Goal: Task Accomplishment & Management: Use online tool/utility

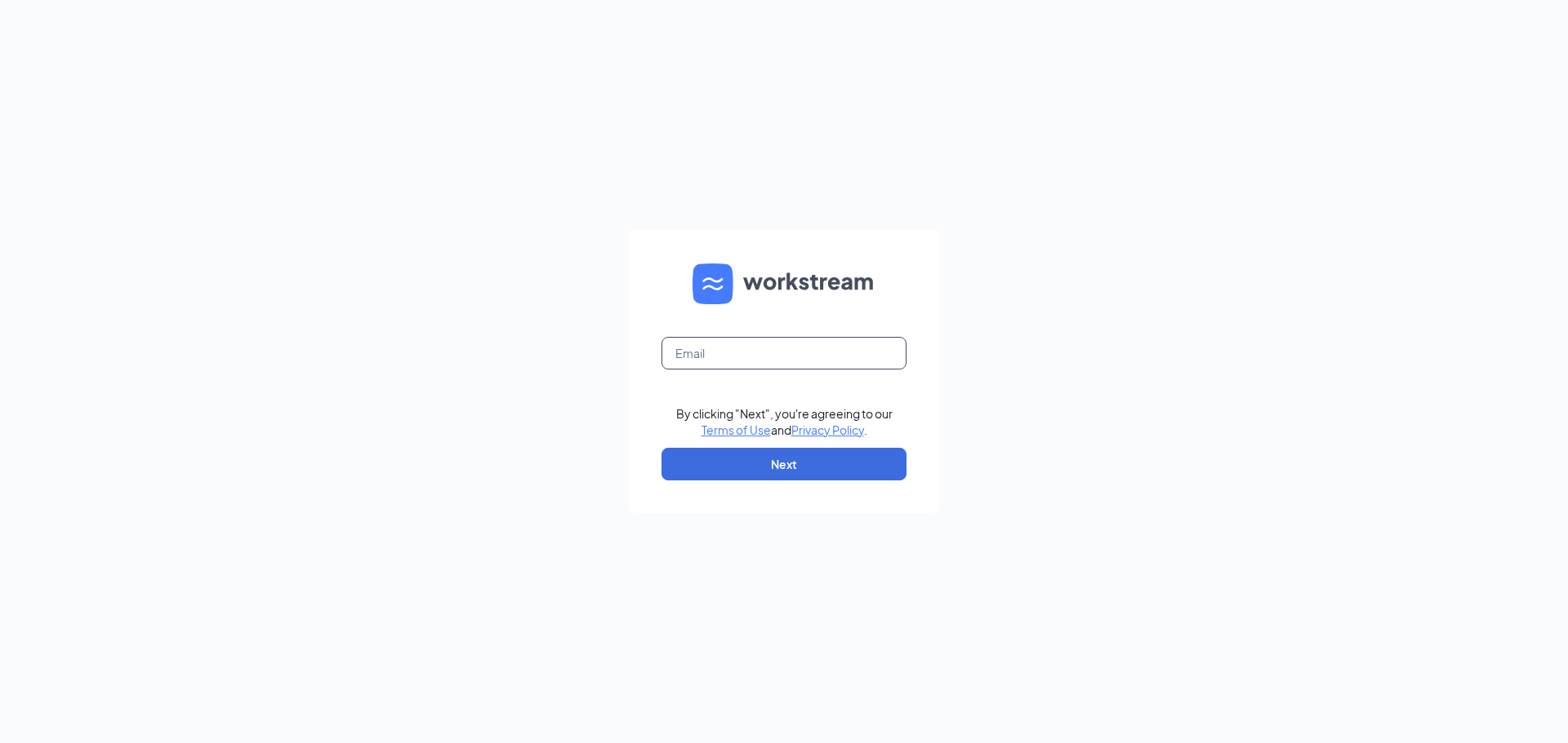
click at [769, 351] on input "text" at bounding box center [784, 353] width 245 height 33
type input "[PERSON_NAME][EMAIL_ADDRESS][DOMAIN_NAME]"
click at [793, 462] on button "Next" at bounding box center [784, 464] width 245 height 33
click at [721, 344] on input "text" at bounding box center [784, 353] width 245 height 33
type input "[PERSON_NAME][EMAIL_ADDRESS][DOMAIN_NAME]"
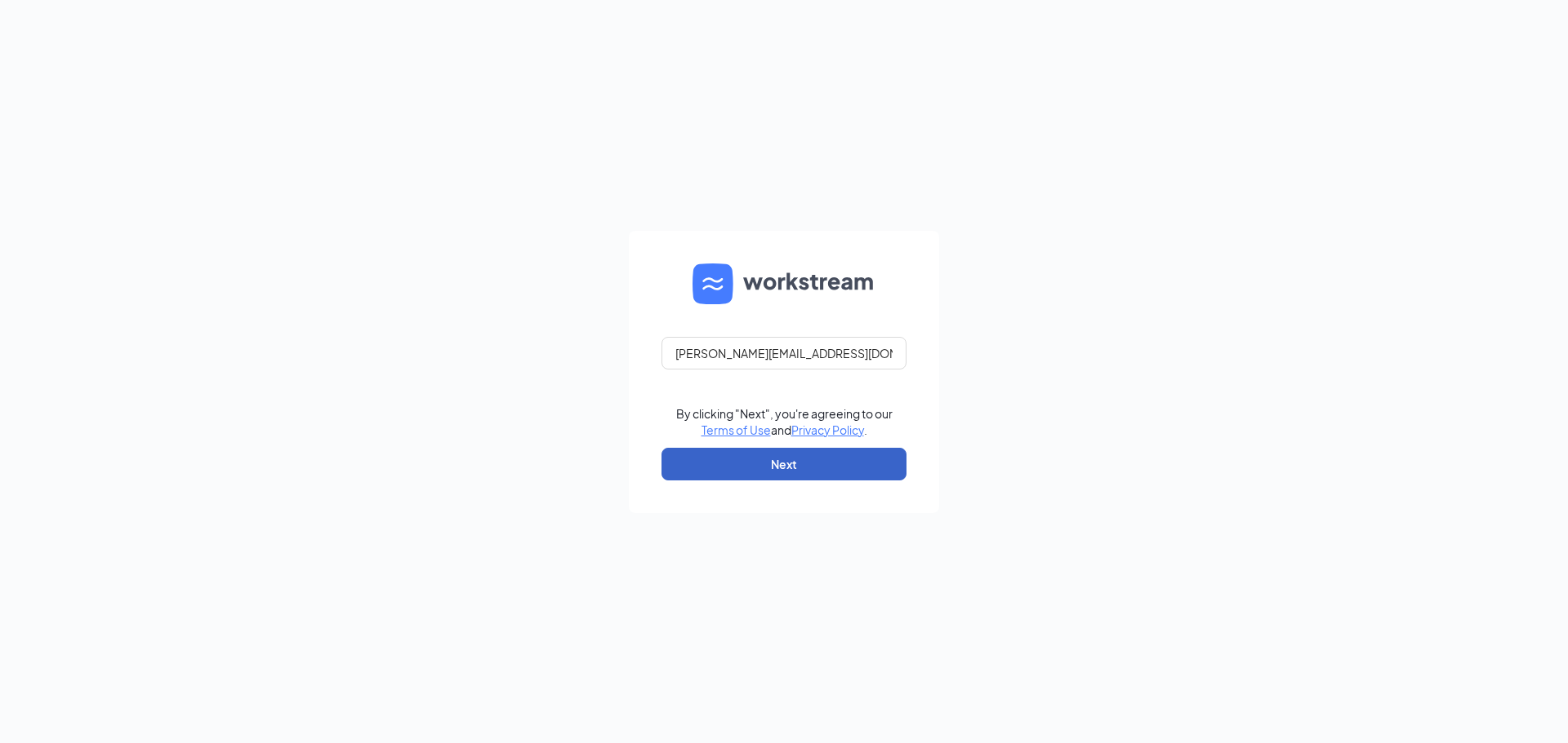
click at [772, 462] on button "Next" at bounding box center [784, 464] width 245 height 33
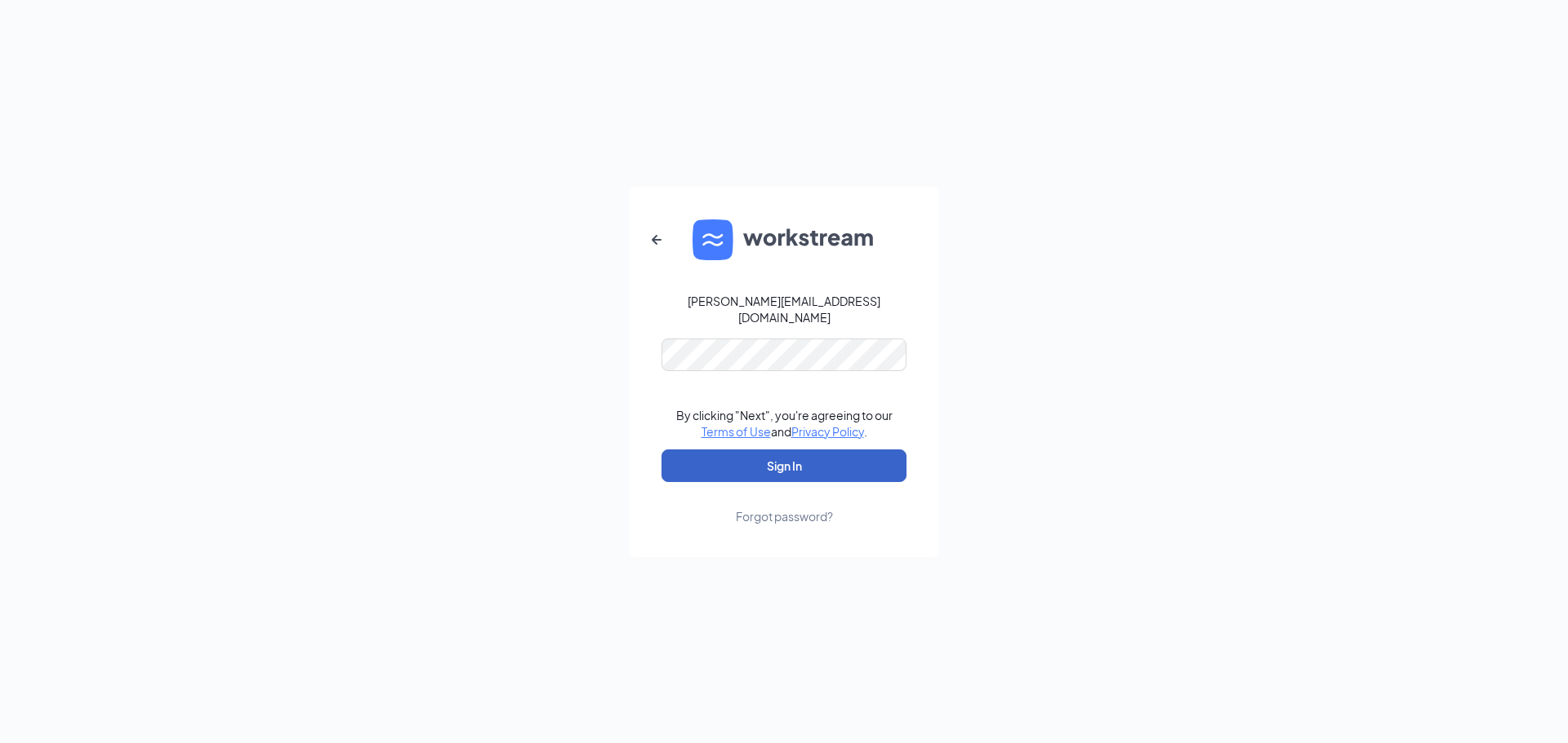
click at [821, 459] on button "Sign In" at bounding box center [784, 465] width 245 height 33
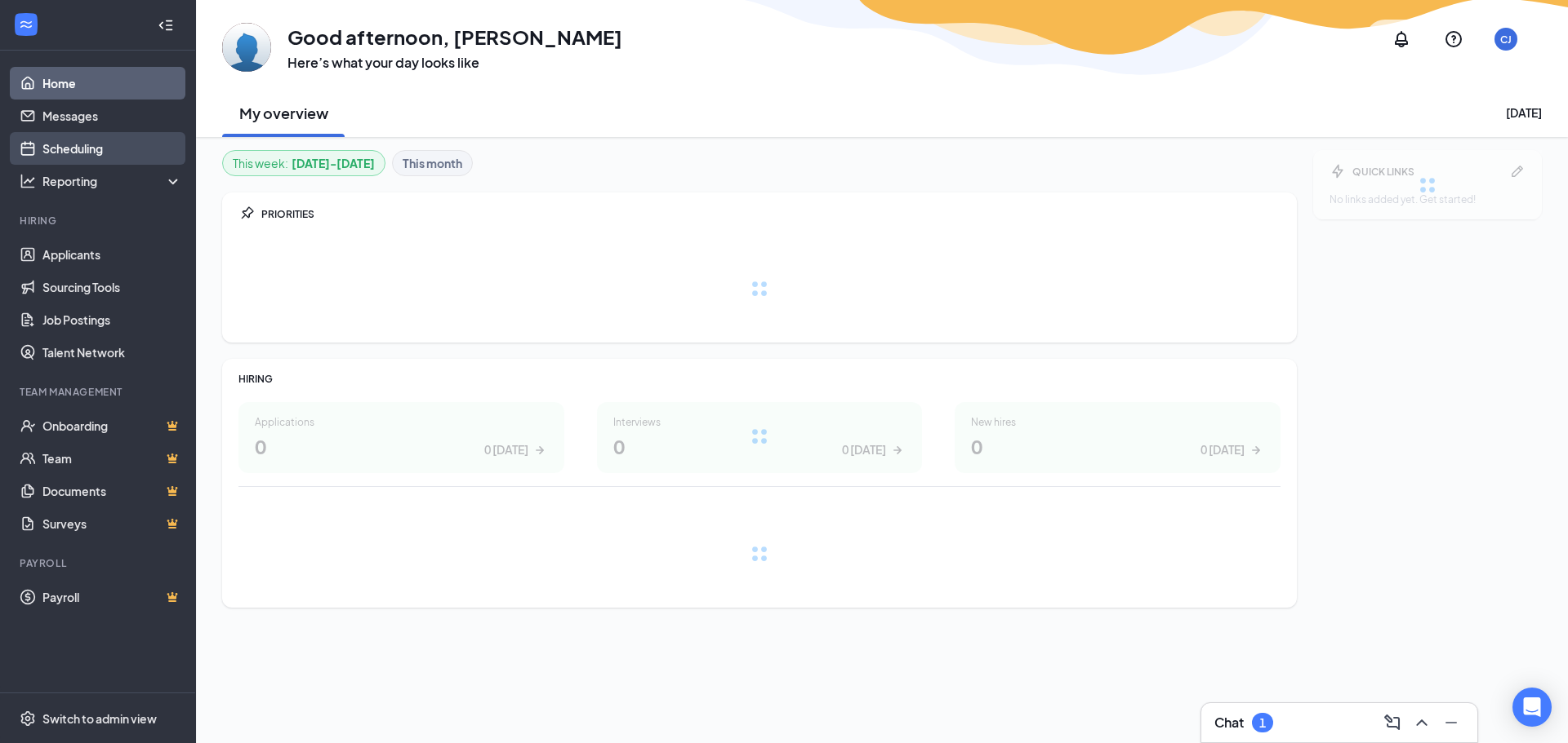
click at [78, 147] on link "Scheduling" at bounding box center [112, 149] width 140 height 33
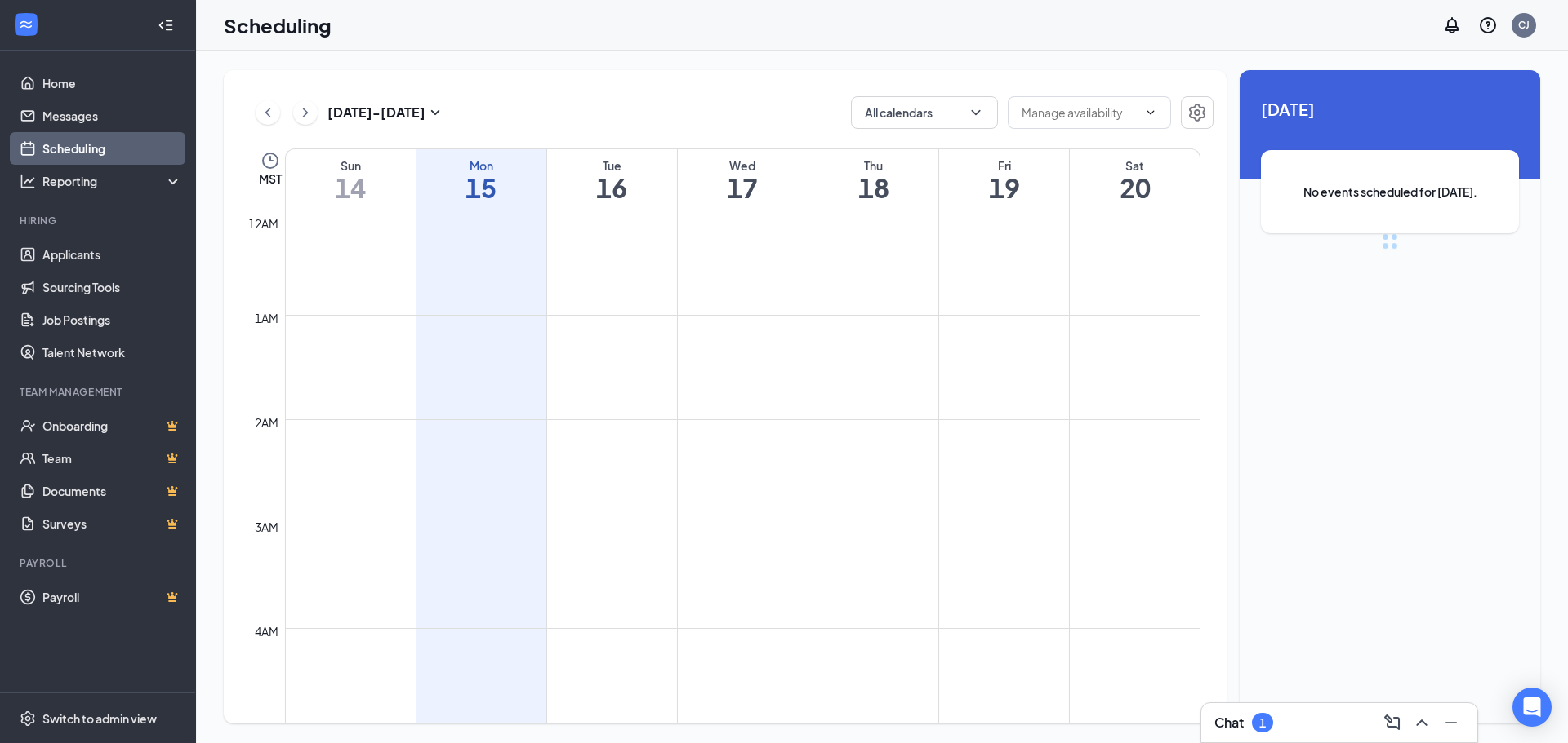
scroll to position [803, 0]
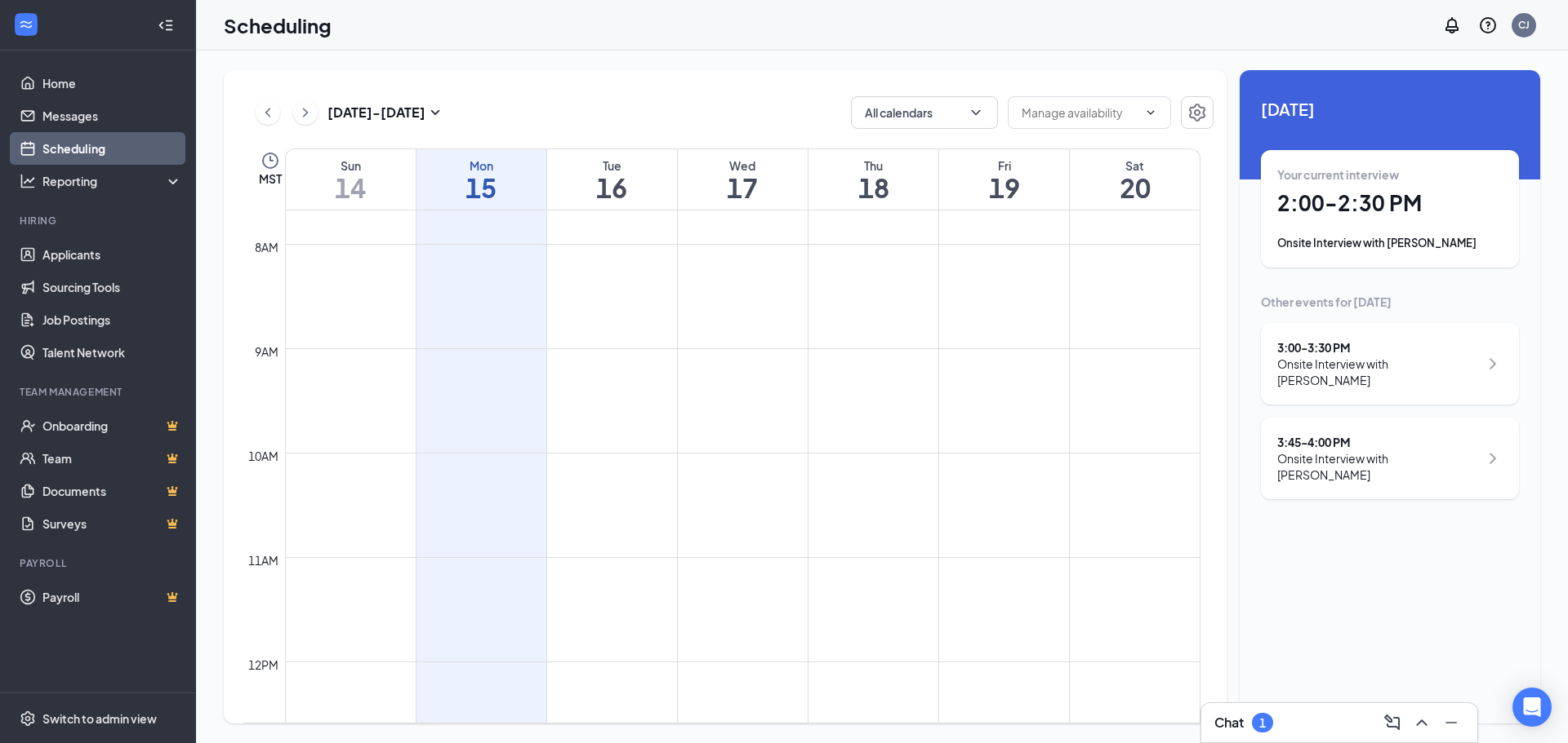
click at [1336, 244] on div "Onsite Interview with [PERSON_NAME]" at bounding box center [1389, 243] width 225 height 16
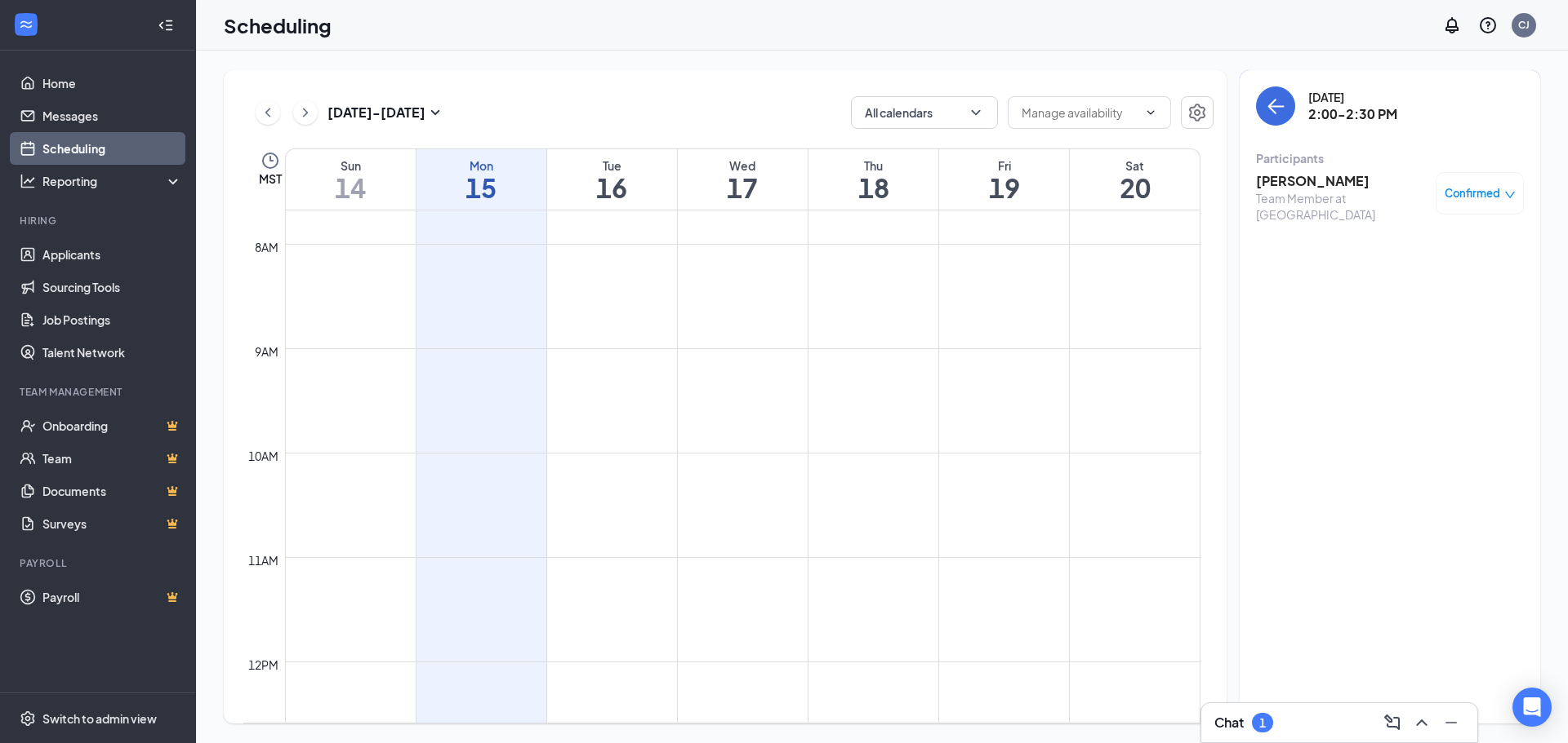
click at [1283, 180] on h3 "[PERSON_NAME]" at bounding box center [1342, 182] width 172 height 18
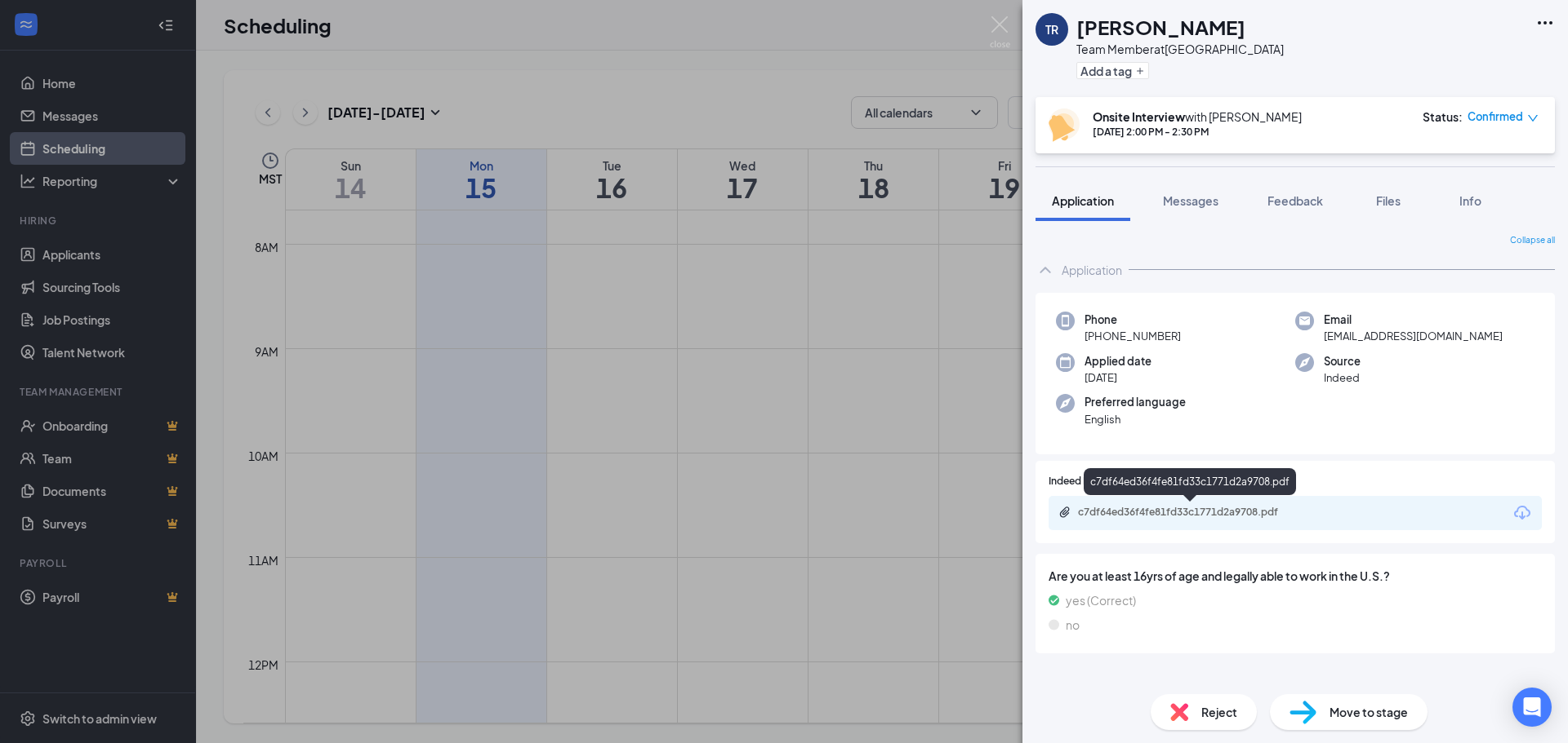
click at [1112, 507] on div "c7df64ed36f4fe81fd33c1771d2a9708.pdf" at bounding box center [1192, 513] width 229 height 13
click at [997, 24] on img at bounding box center [1000, 32] width 20 height 32
